Goal: Check status

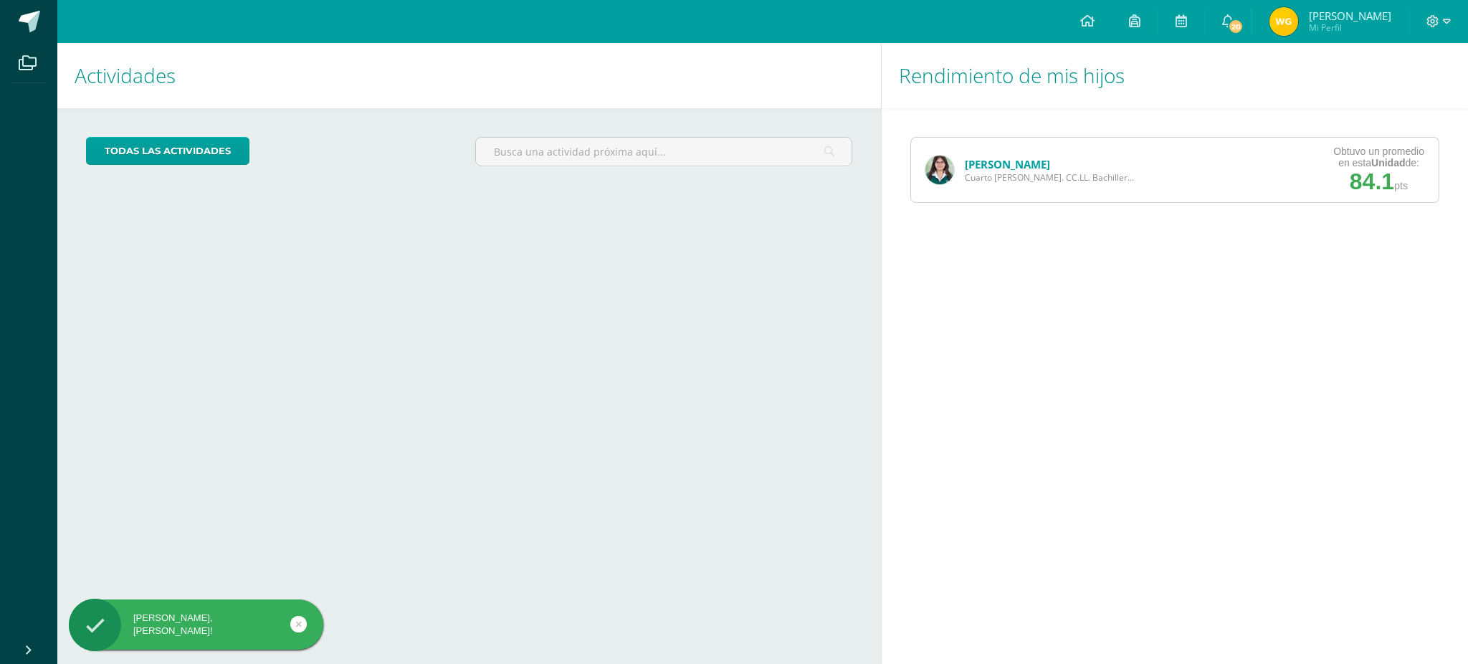
click at [984, 166] on link "[PERSON_NAME]" at bounding box center [1007, 164] width 85 height 14
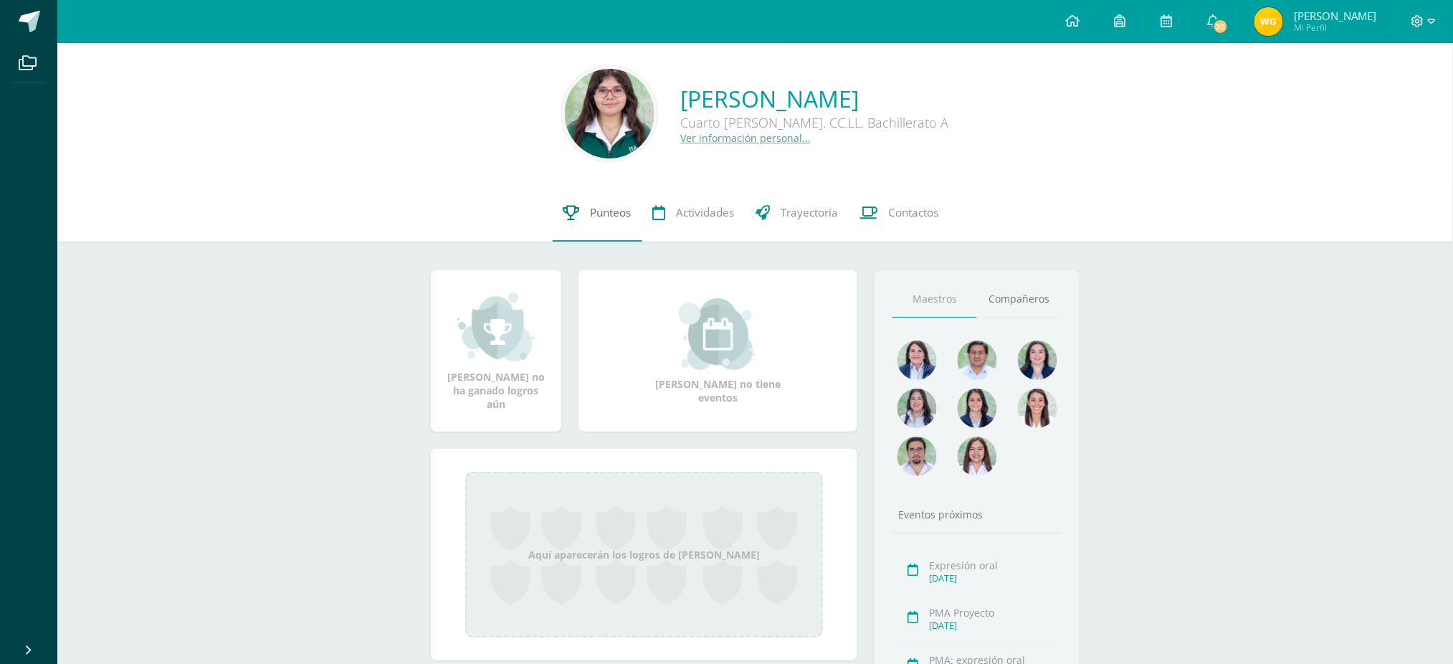
click at [558, 219] on link "Punteos" at bounding box center [598, 212] width 90 height 57
click at [603, 205] on span "Punteos" at bounding box center [611, 212] width 41 height 15
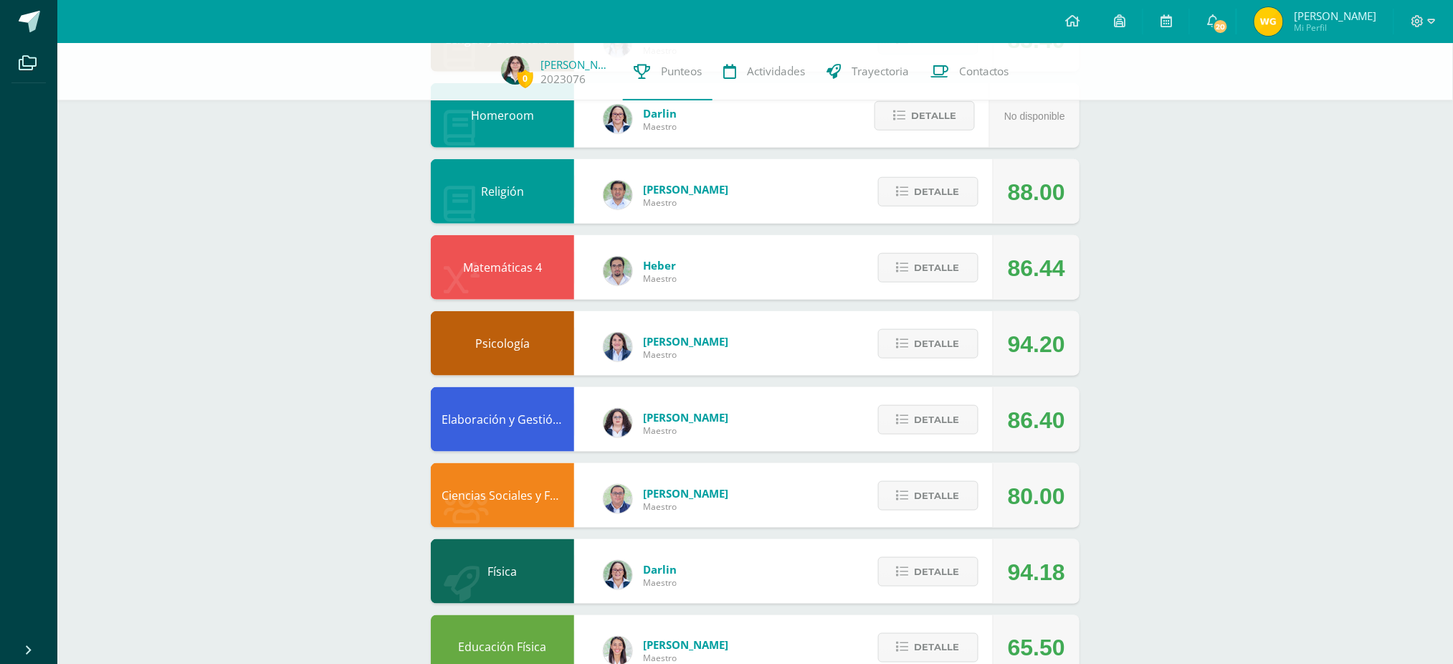
scroll to position [477, 0]
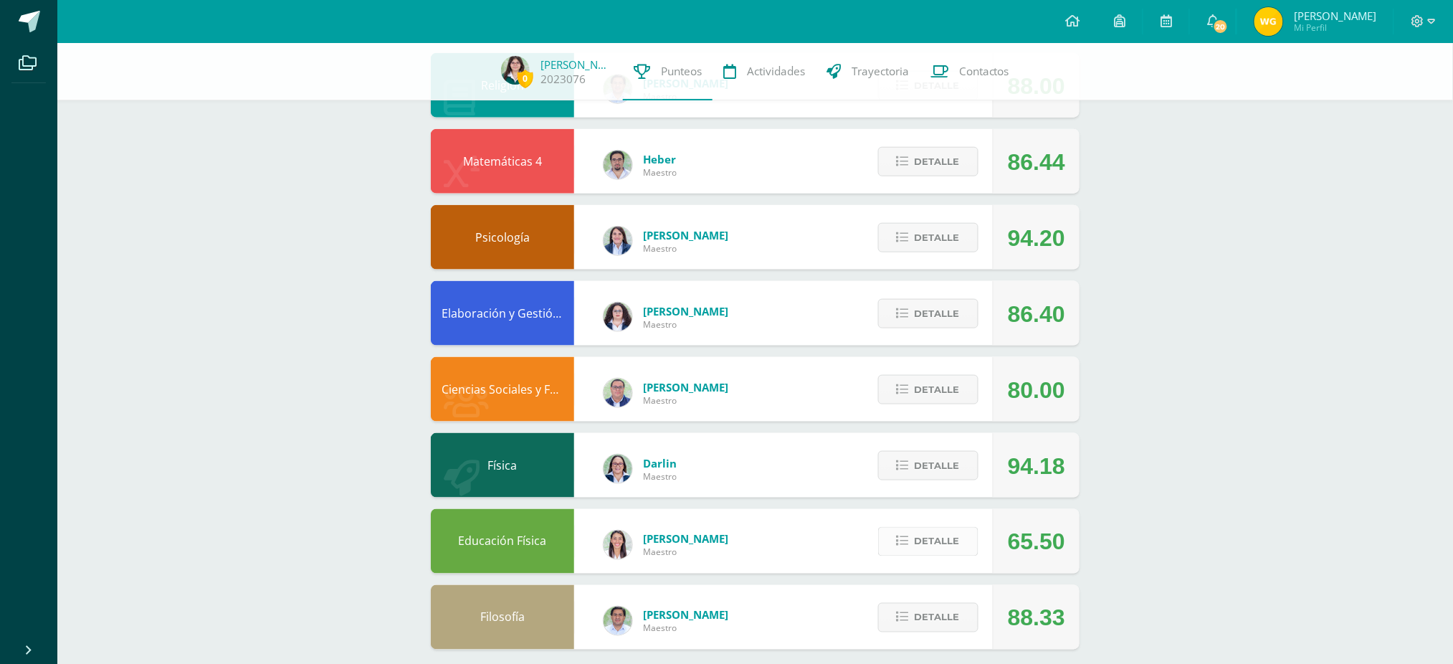
click at [931, 539] on span "Detalle" at bounding box center [937, 541] width 45 height 27
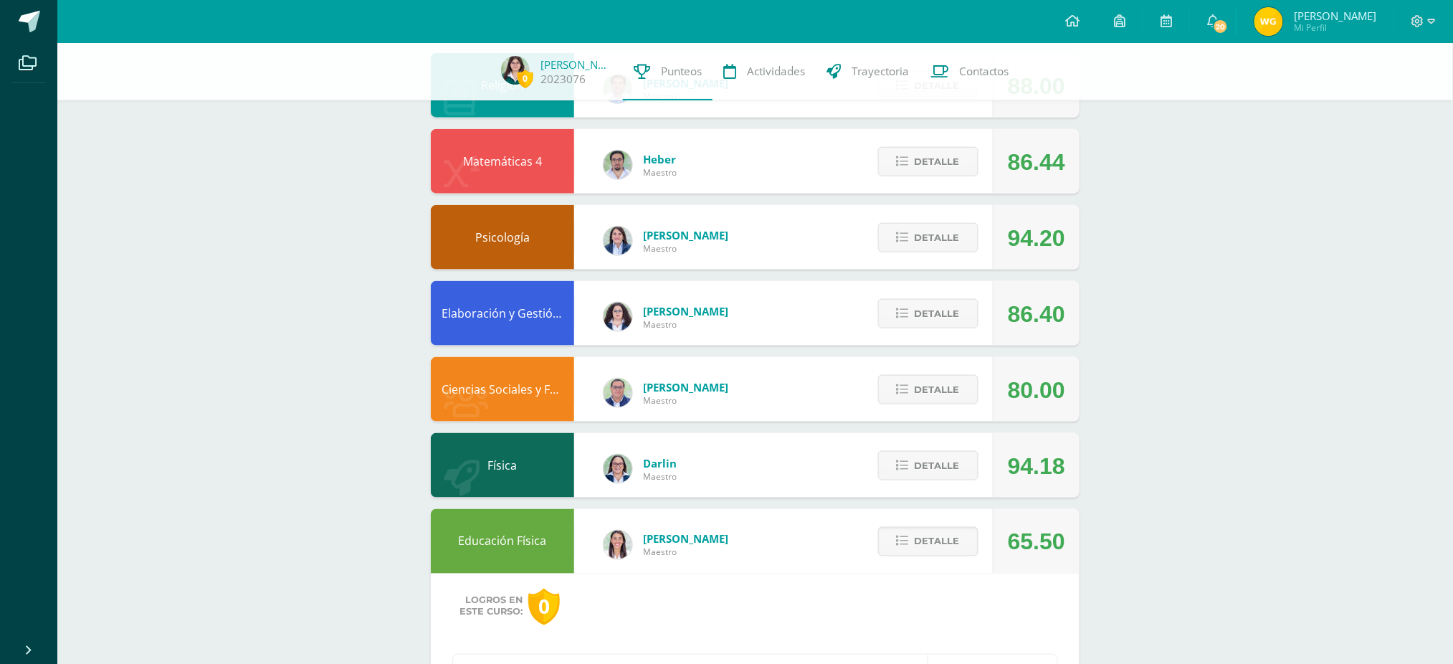
scroll to position [751, 0]
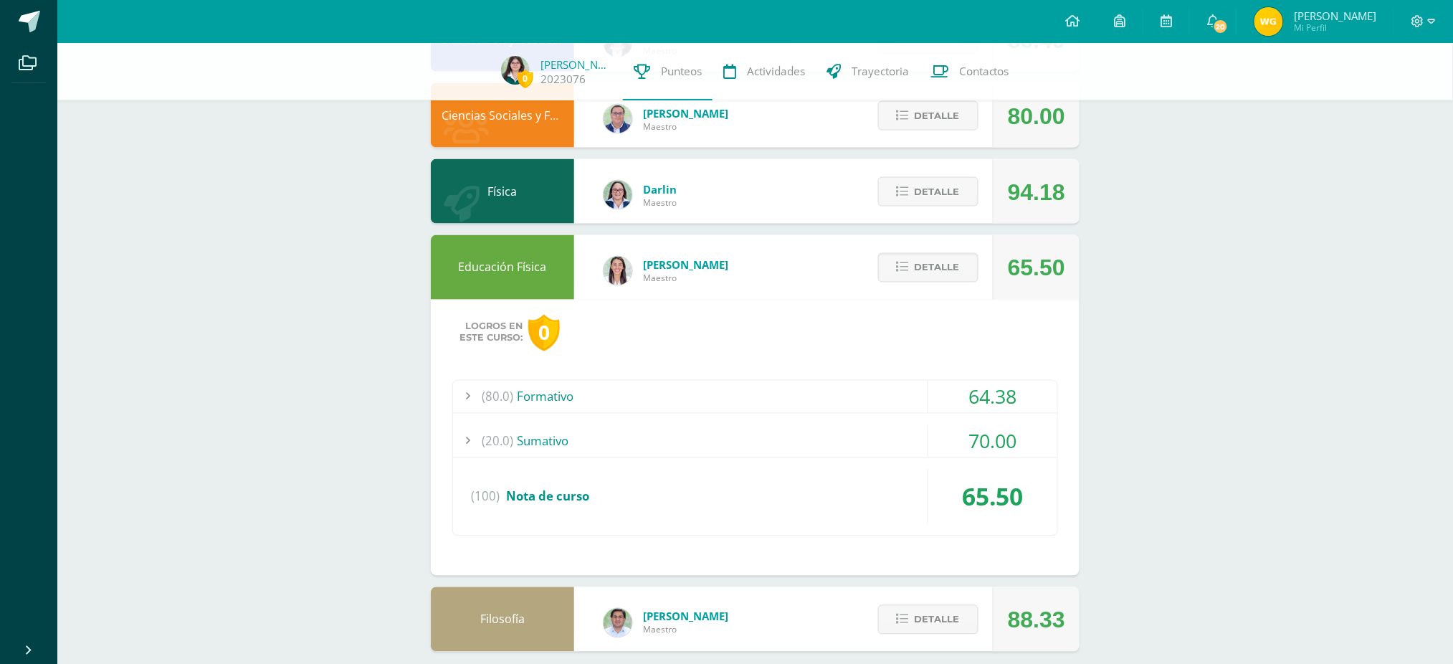
click at [501, 431] on span "(20.0)" at bounding box center [498, 441] width 32 height 32
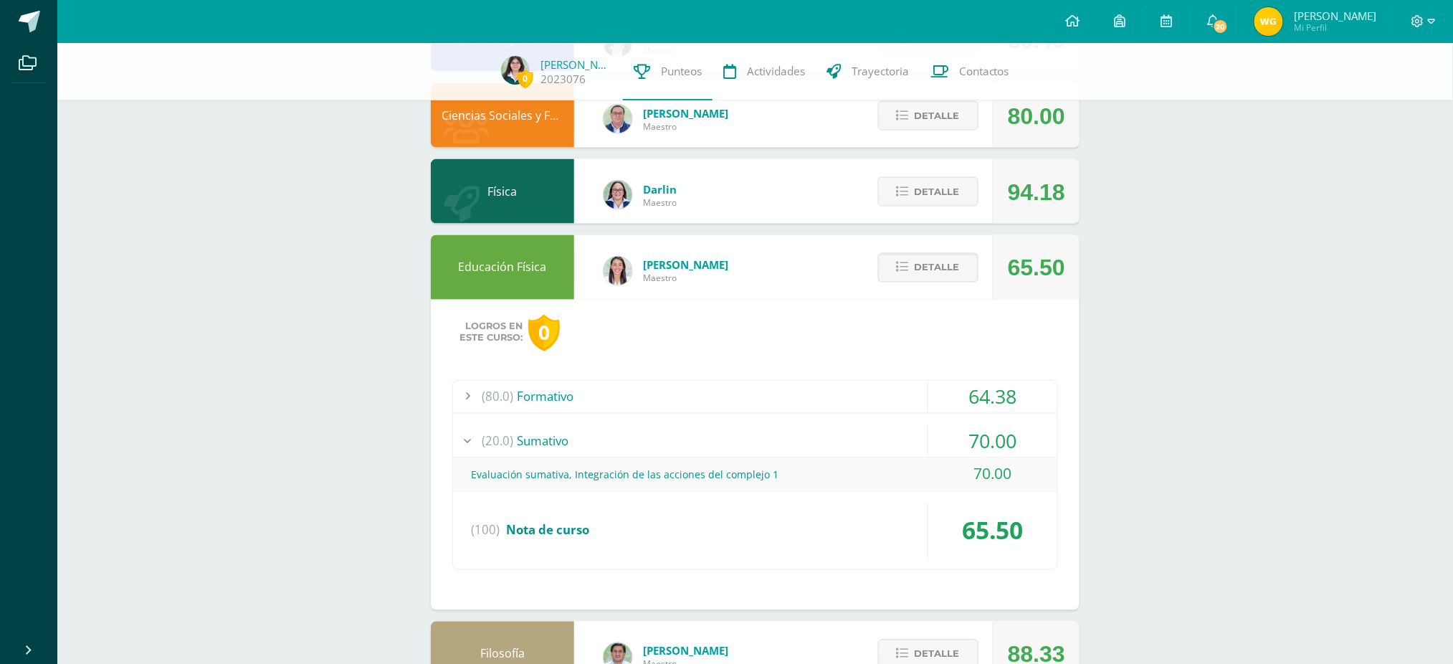
click at [509, 429] on span "(20.0)" at bounding box center [498, 441] width 32 height 32
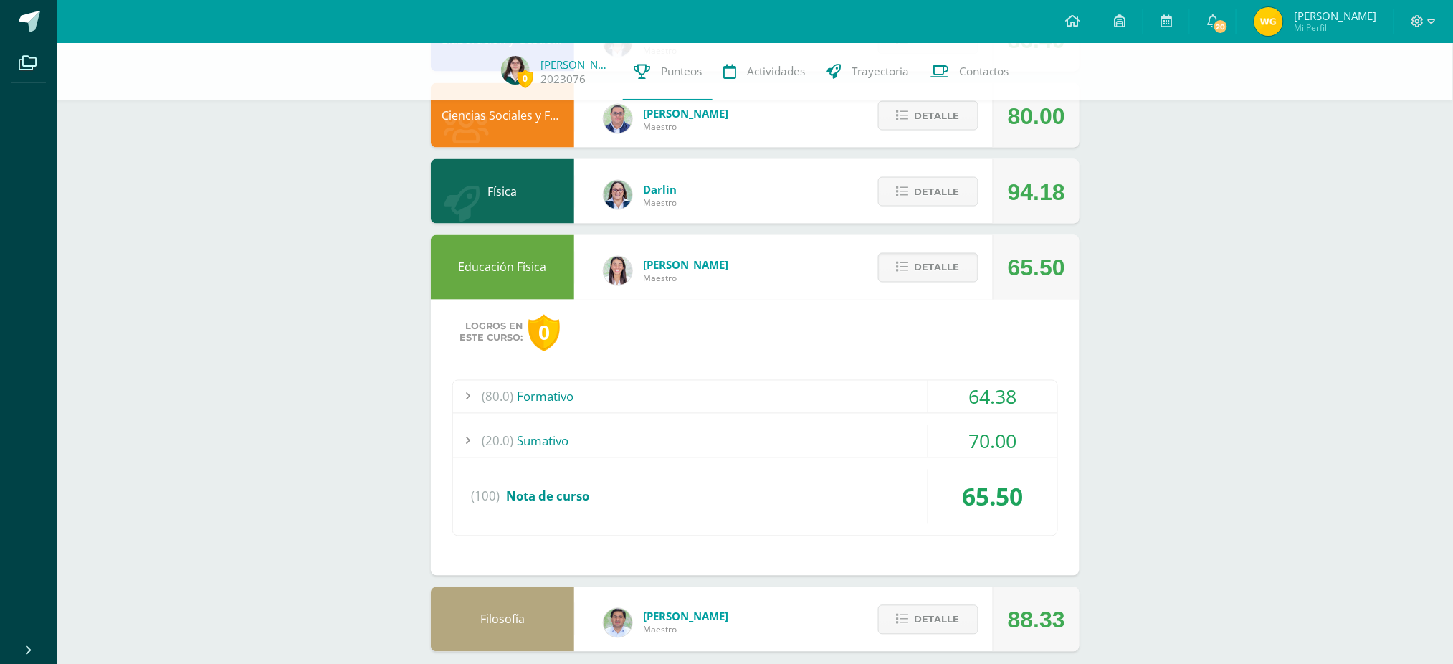
click at [553, 381] on div "(80.0) Formativo" at bounding box center [755, 397] width 604 height 32
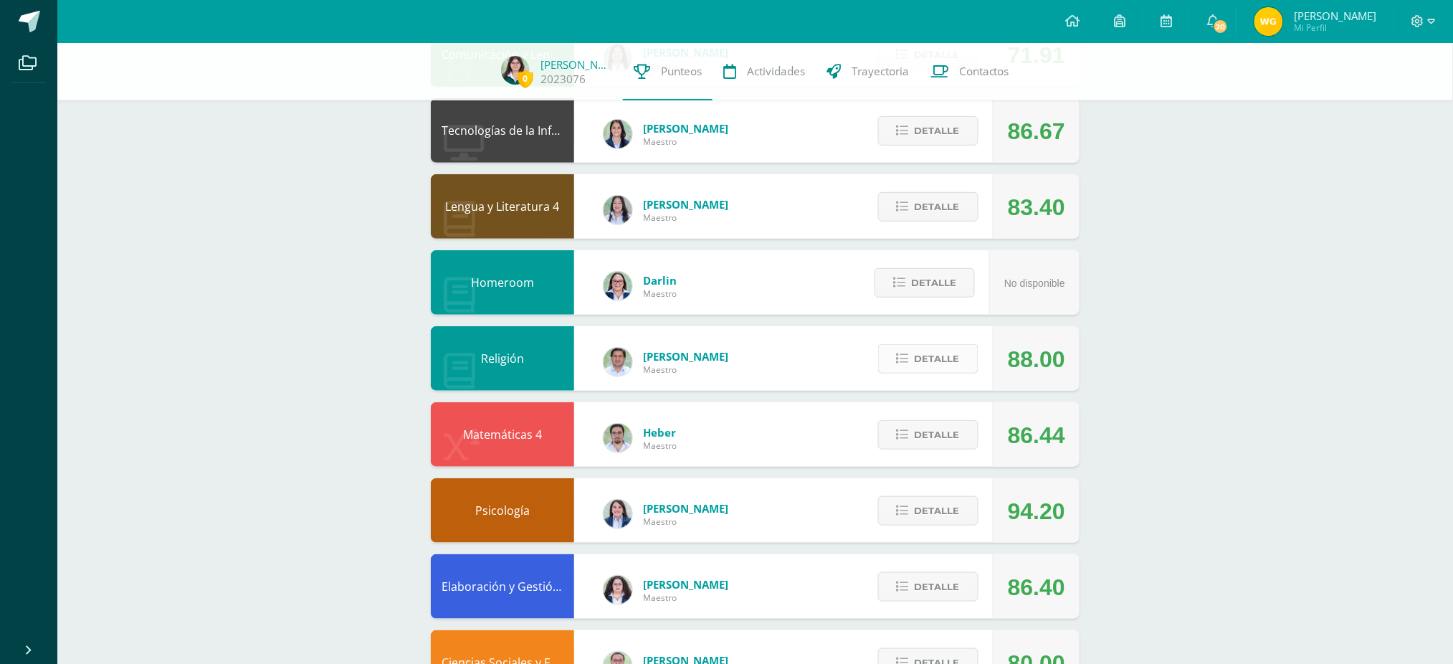
scroll to position [0, 0]
